Goal: Transaction & Acquisition: Purchase product/service

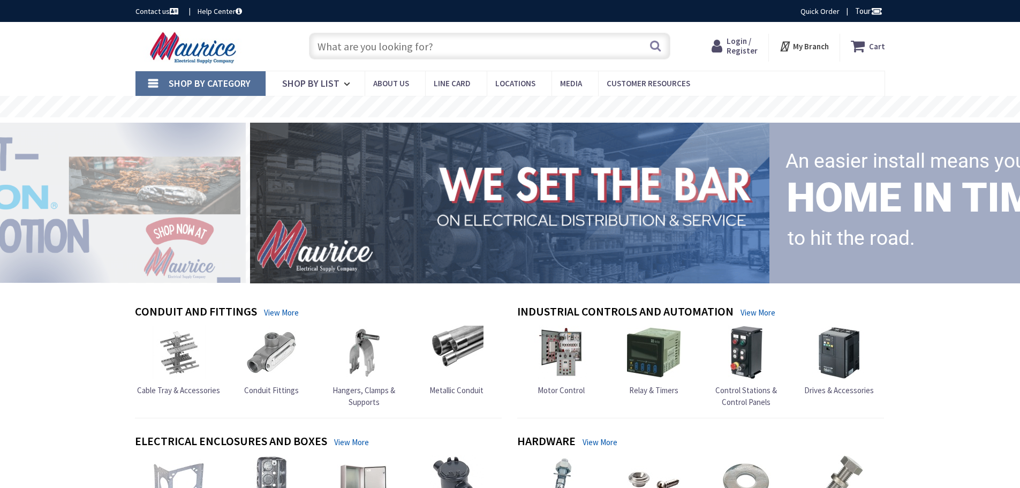
click at [424, 50] on input "text" at bounding box center [489, 46] width 361 height 27
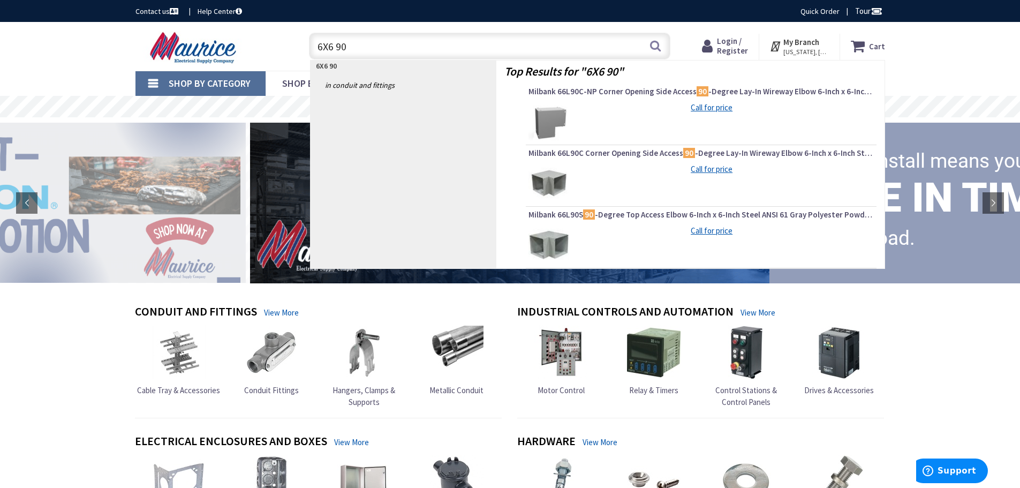
click at [379, 52] on input "6X6 90" at bounding box center [489, 46] width 361 height 27
drag, startPoint x: 359, startPoint y: 47, endPoint x: 246, endPoint y: 52, distance: 112.6
click at [246, 52] on div "Toggle Nav 6X6 90 6X6 90 Search Cart My Cart Close" at bounding box center [510, 46] width 766 height 36
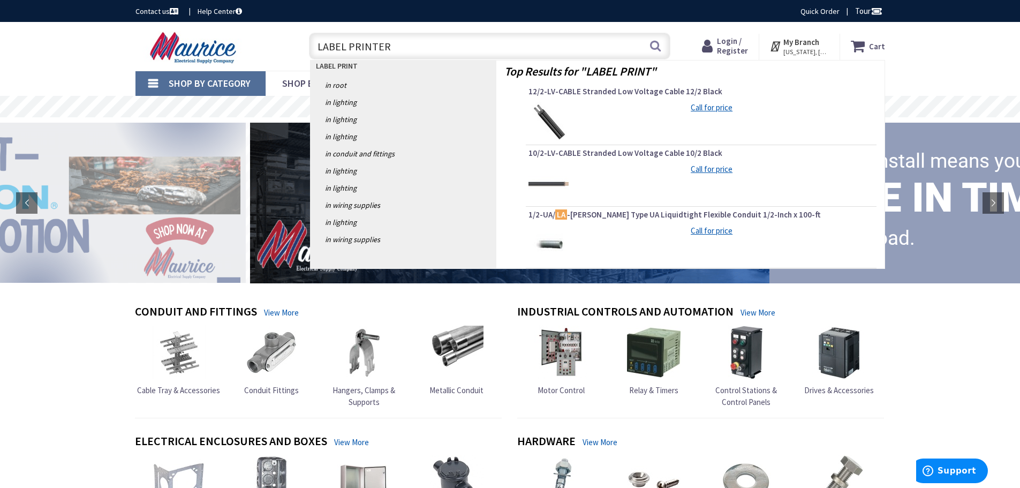
type input "LABEL PRINTER"
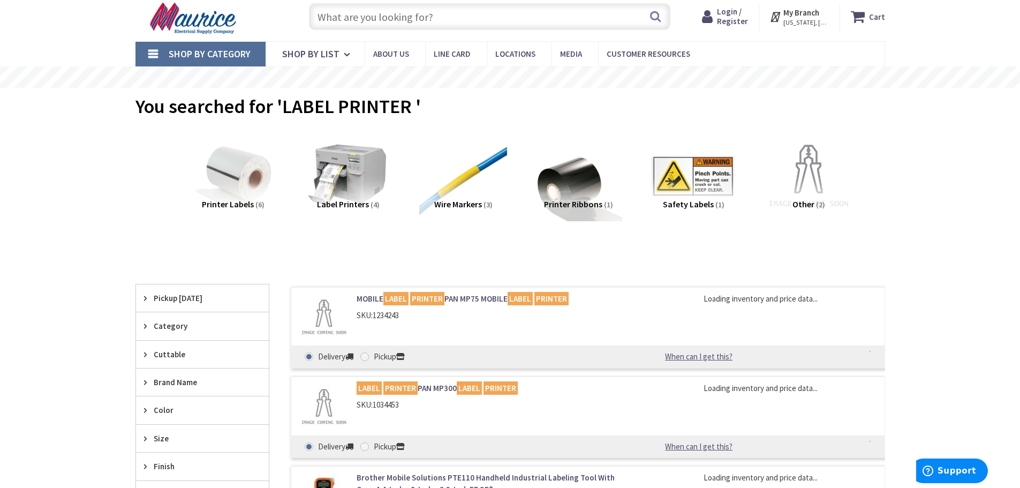
scroll to position [54, 0]
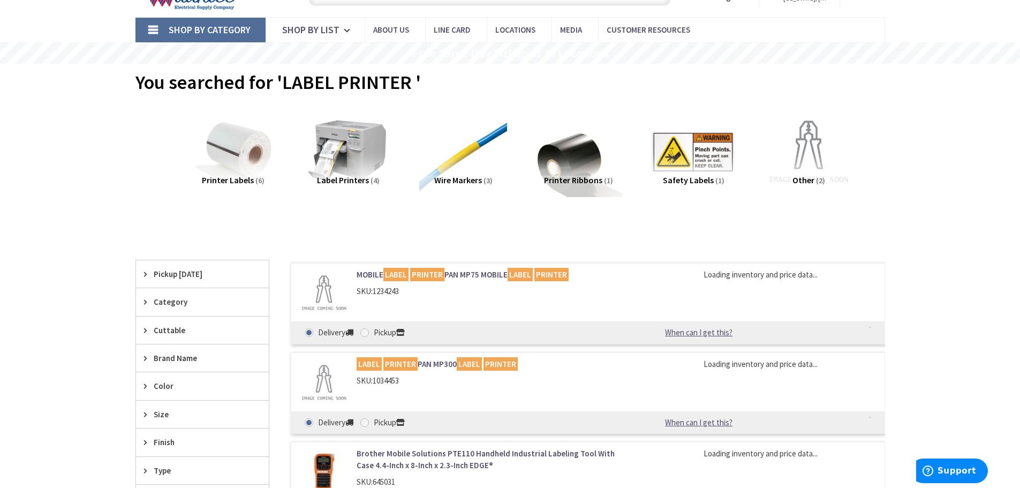
click at [346, 177] on span "Label Printers" at bounding box center [343, 180] width 52 height 11
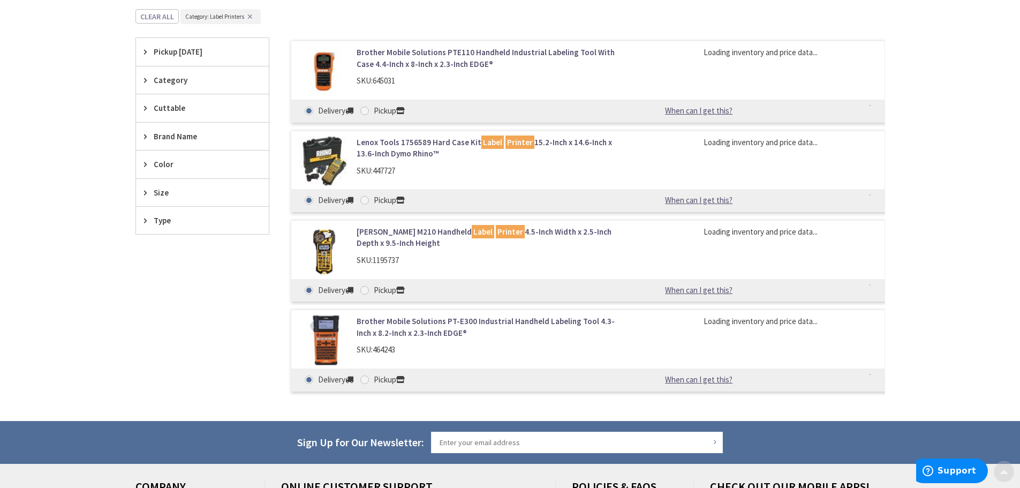
scroll to position [294, 0]
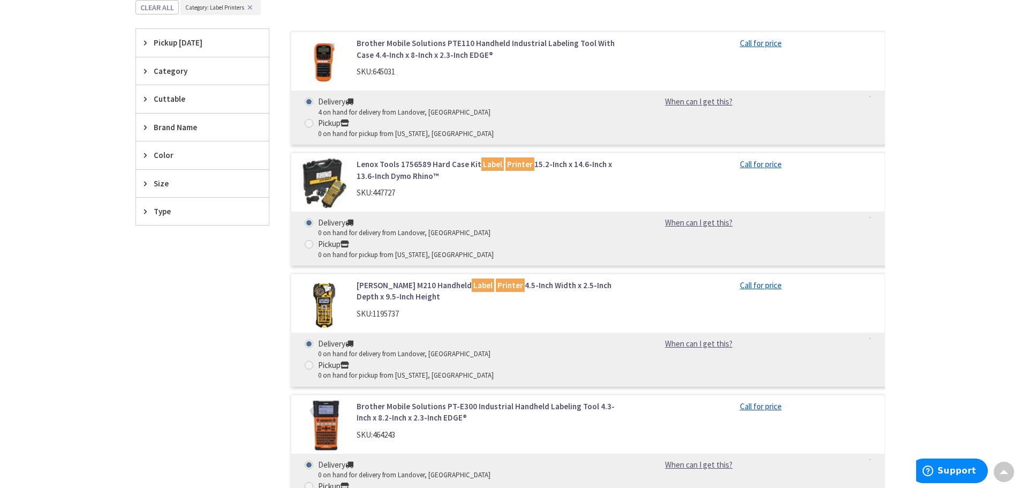
click at [428, 41] on link "Brother Mobile Solutions PTE110 Handheld Industrial Labeling Tool With Case 4.4…" at bounding box center [493, 48] width 273 height 23
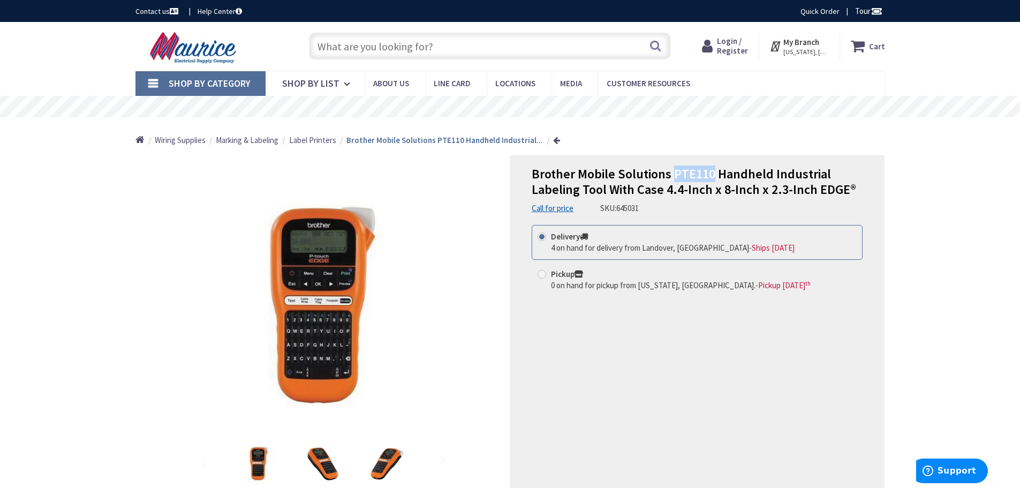
drag, startPoint x: 672, startPoint y: 175, endPoint x: 711, endPoint y: 176, distance: 38.0
click at [711, 176] on span "Brother Mobile Solutions PTE110 Handheld Industrial Labeling Tool With Case 4.4…" at bounding box center [694, 181] width 324 height 32
copy span "PTE110"
